Goal: Transaction & Acquisition: Purchase product/service

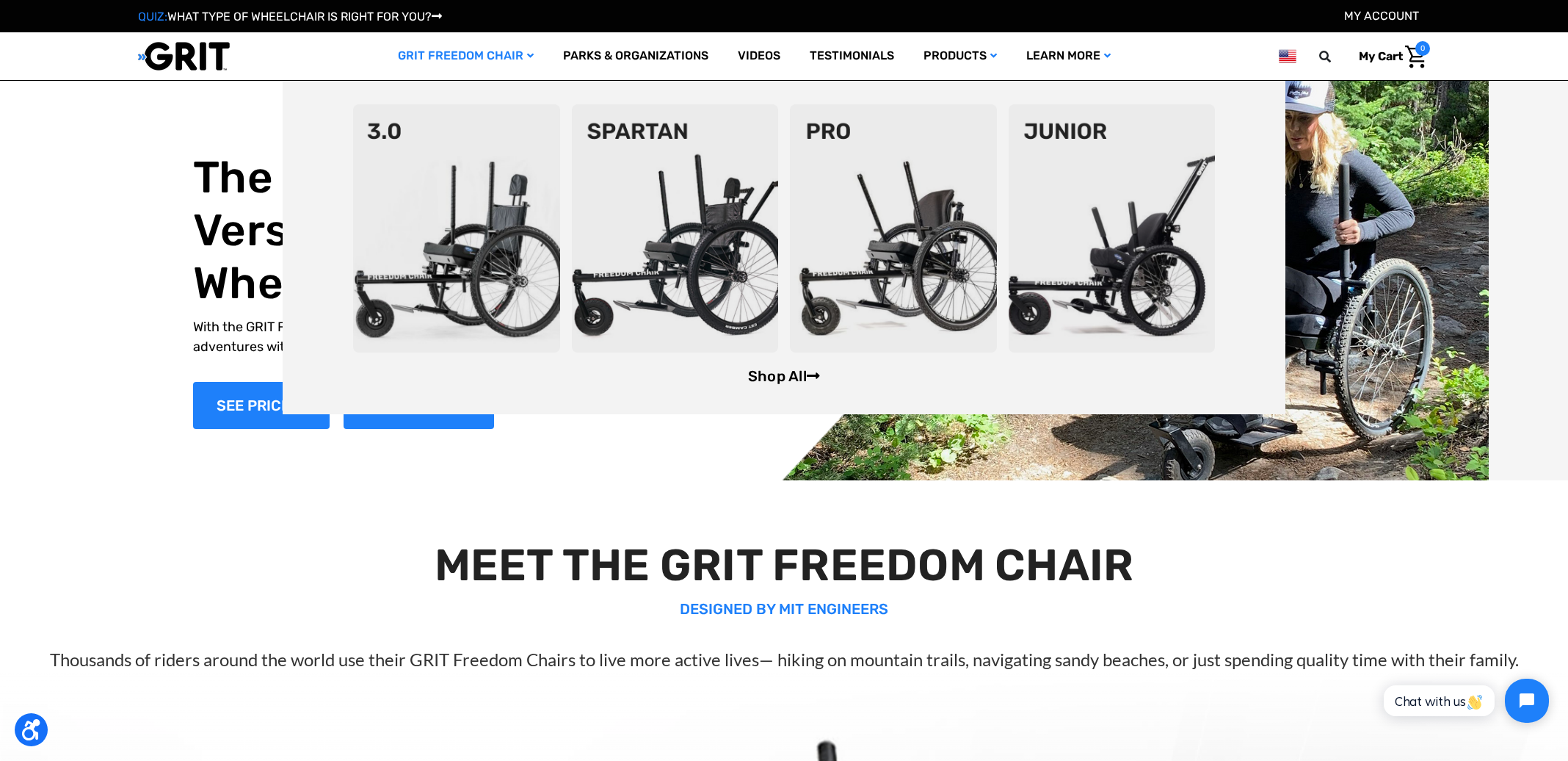
click at [805, 380] on link "Shop All" at bounding box center [784, 376] width 72 height 18
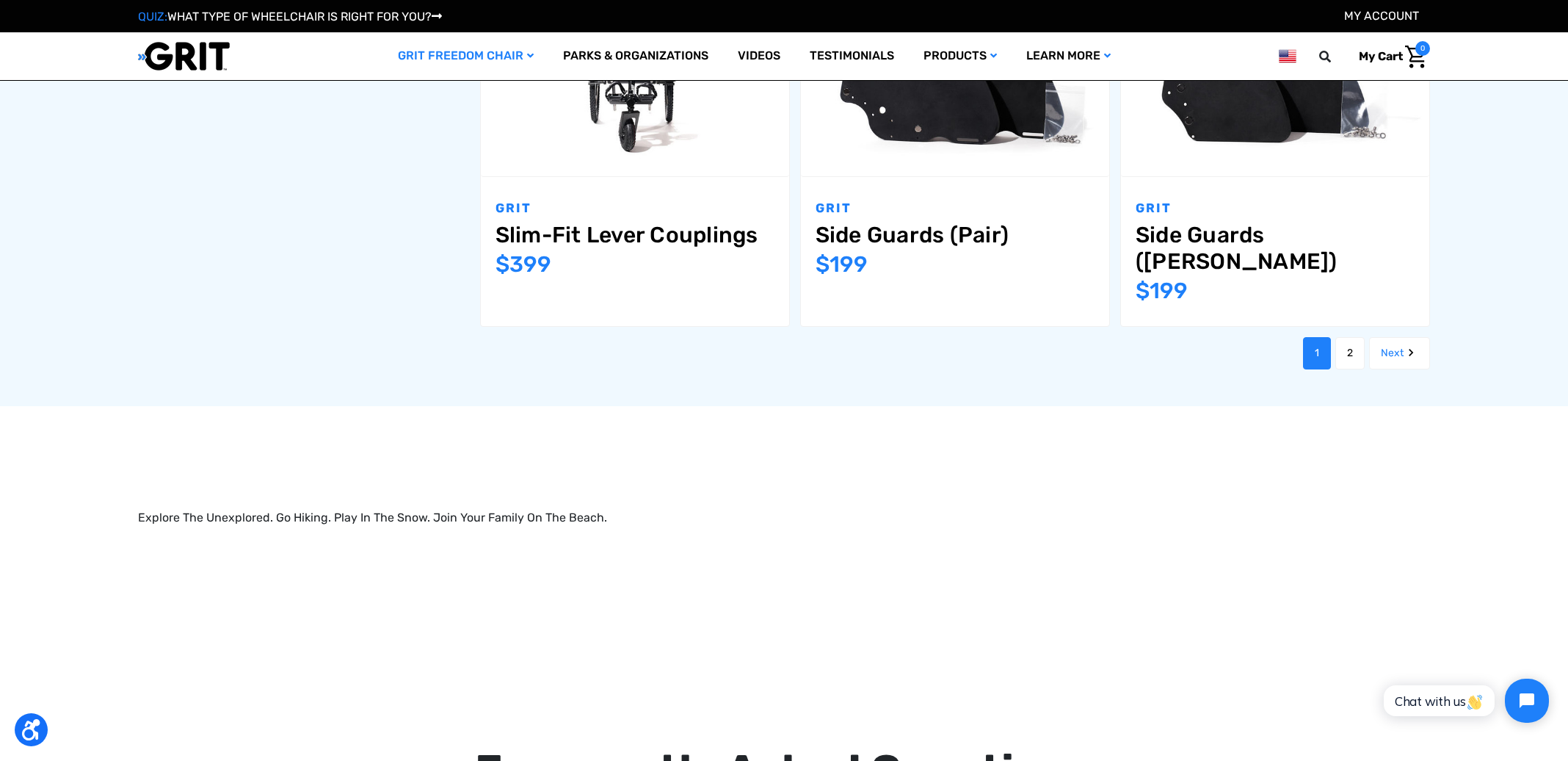
scroll to position [1993, 0]
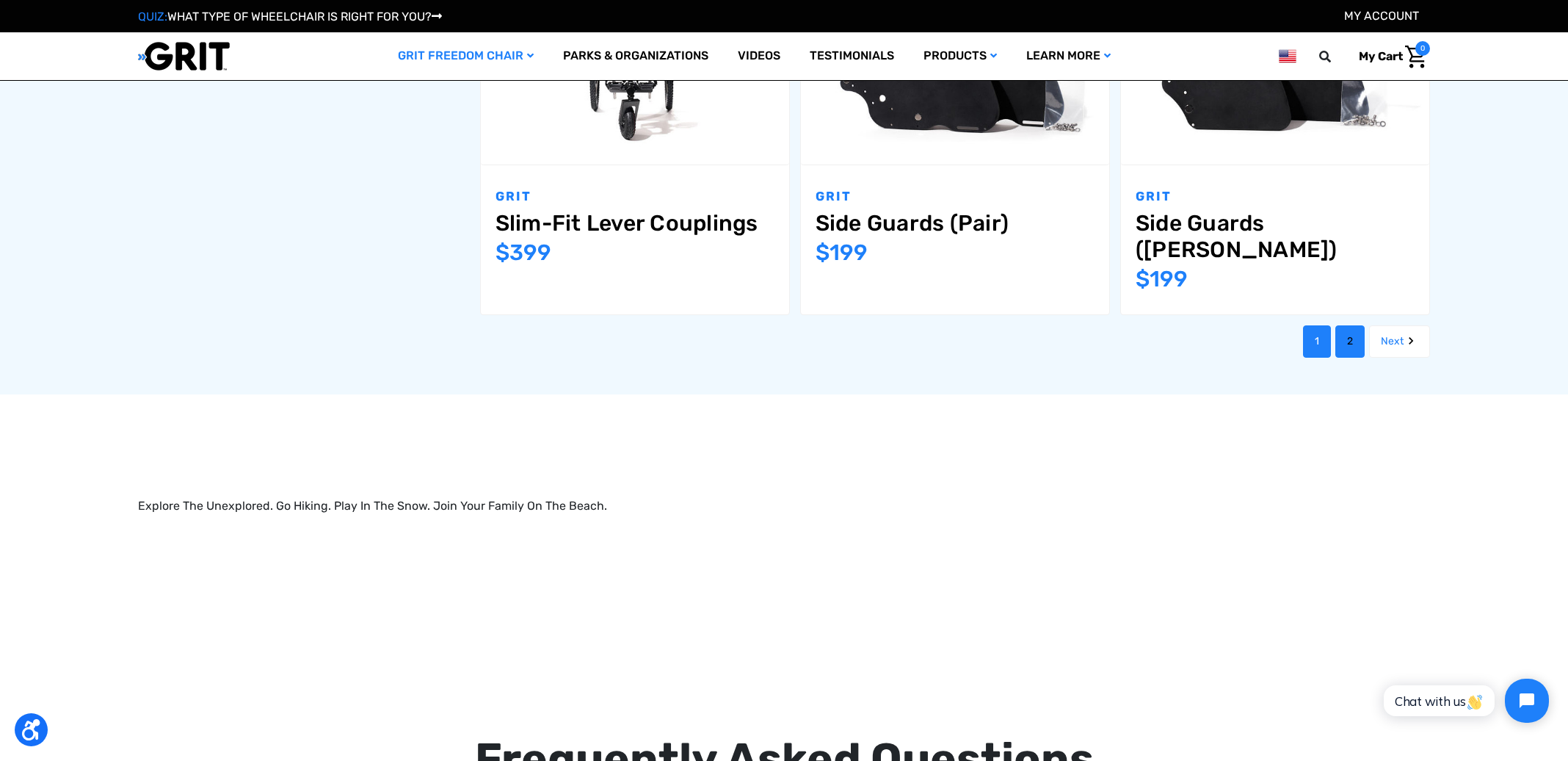
click at [1348, 325] on link "2" at bounding box center [1350, 341] width 30 height 33
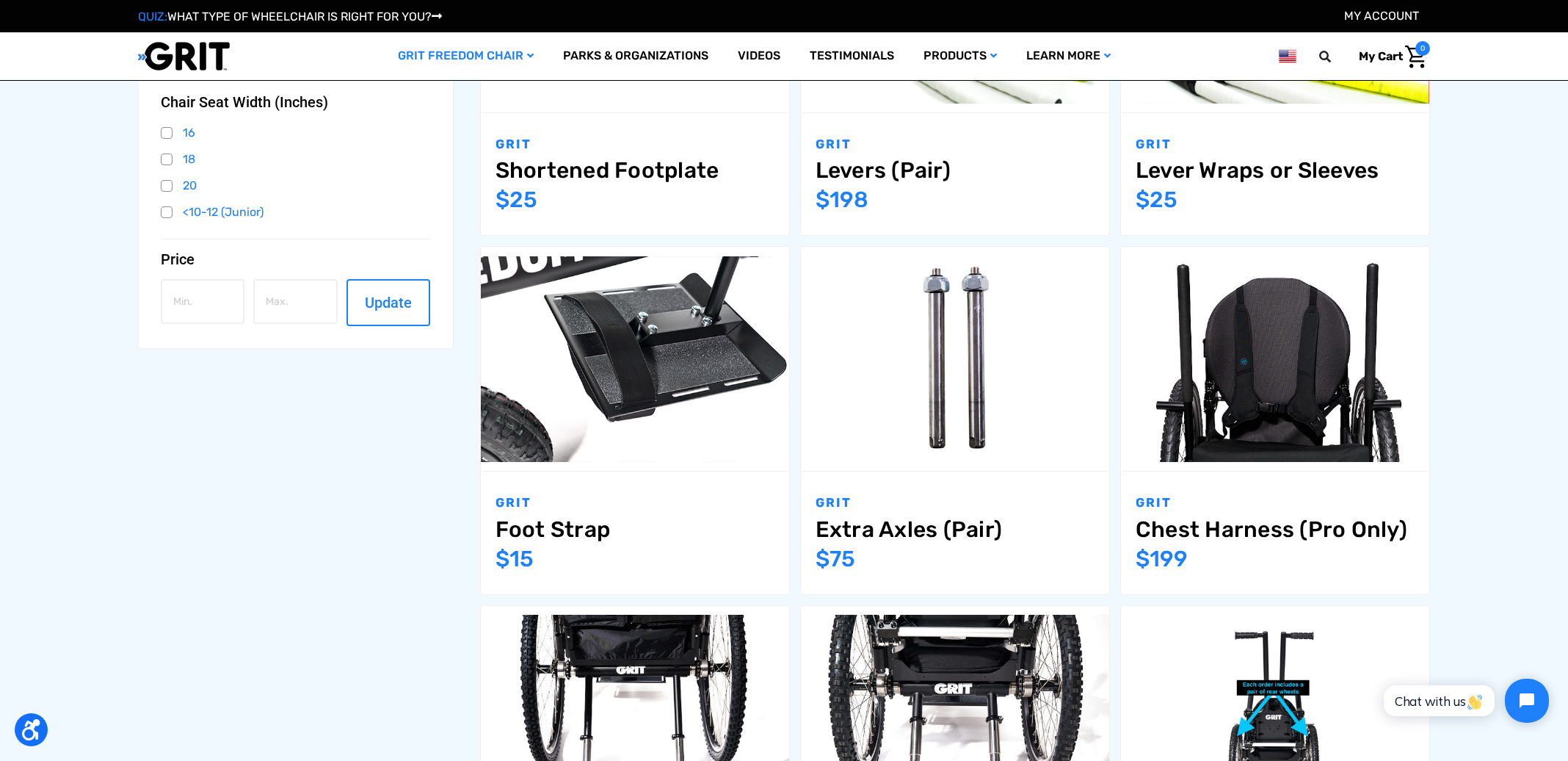
scroll to position [514, 0]
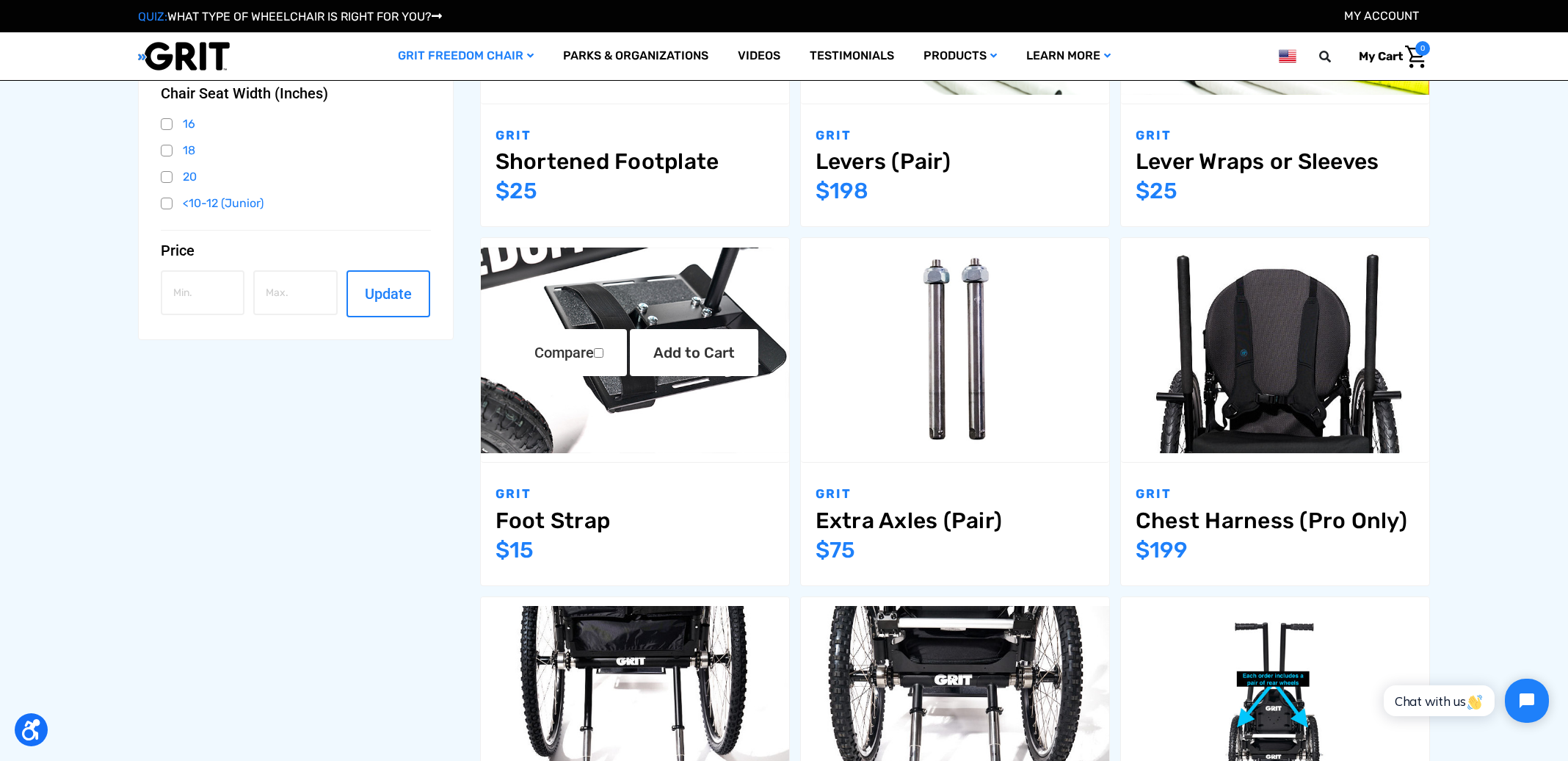
click at [566, 520] on link "Foot Strap" at bounding box center [635, 521] width 279 height 27
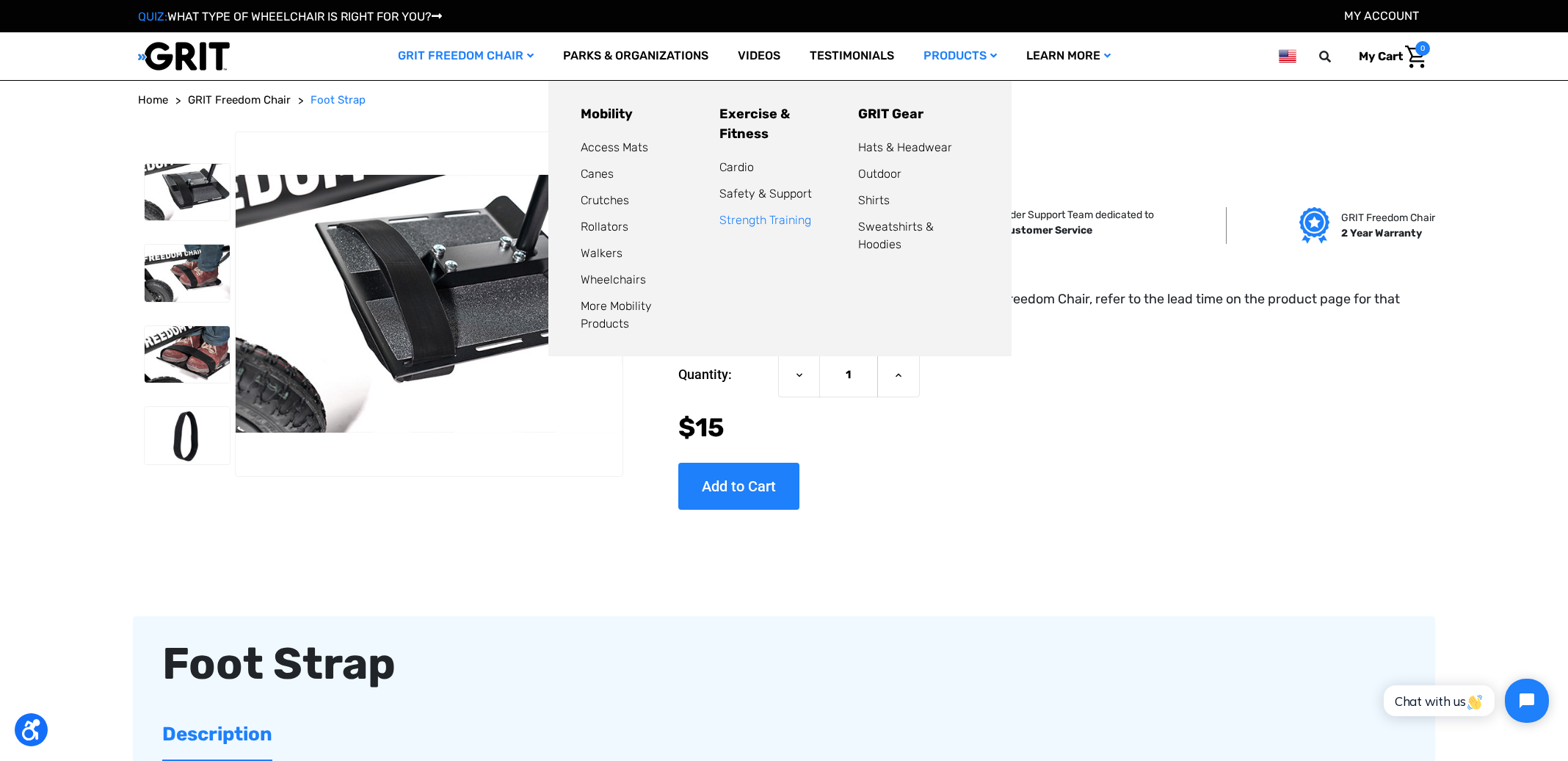
click at [775, 213] on link "Strength Training" at bounding box center [765, 219] width 92 height 14
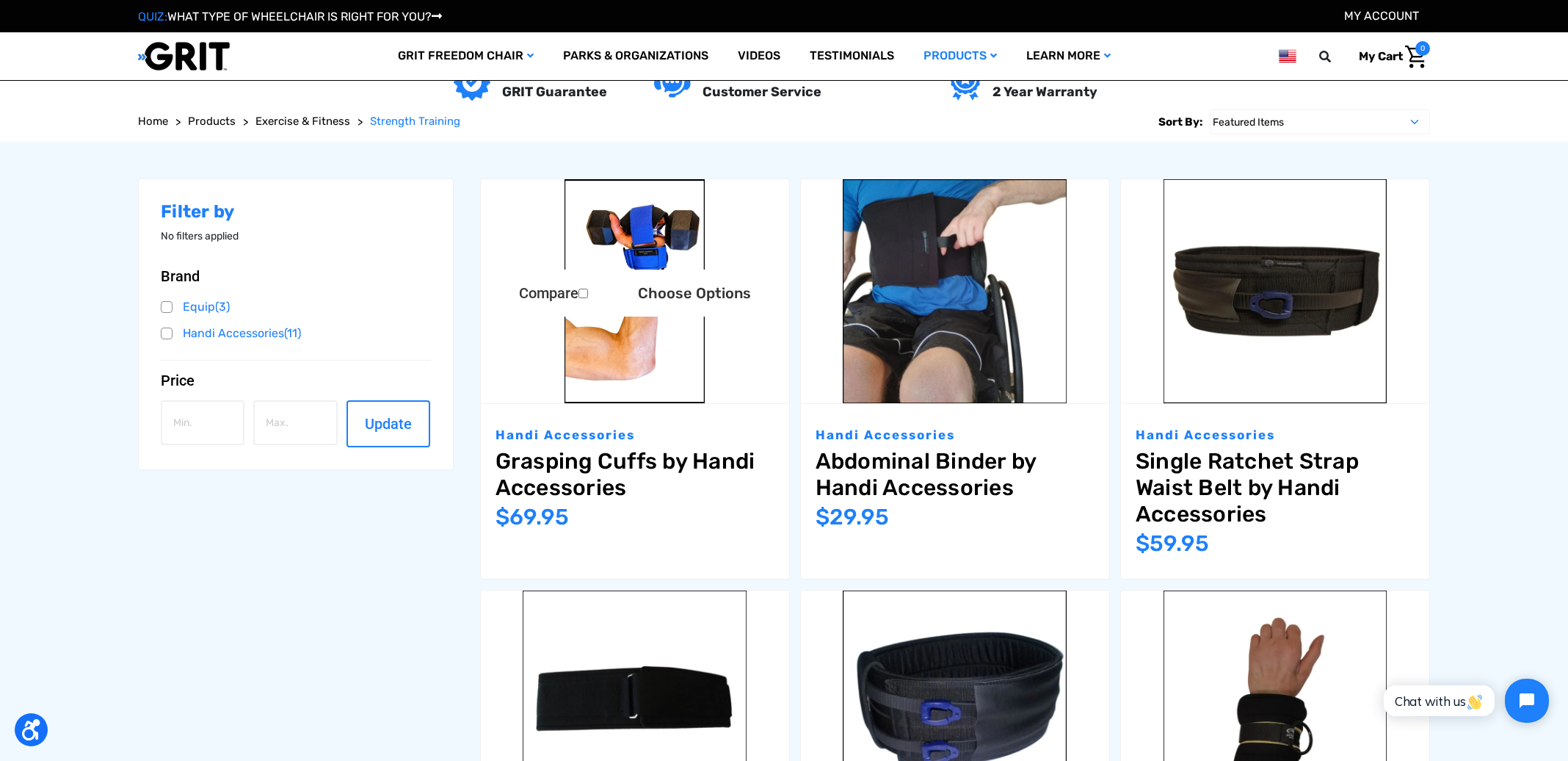
click at [698, 460] on link "Grasping Cuffs by Handi Accessories" at bounding box center [635, 474] width 279 height 53
